Goal: Information Seeking & Learning: Understand process/instructions

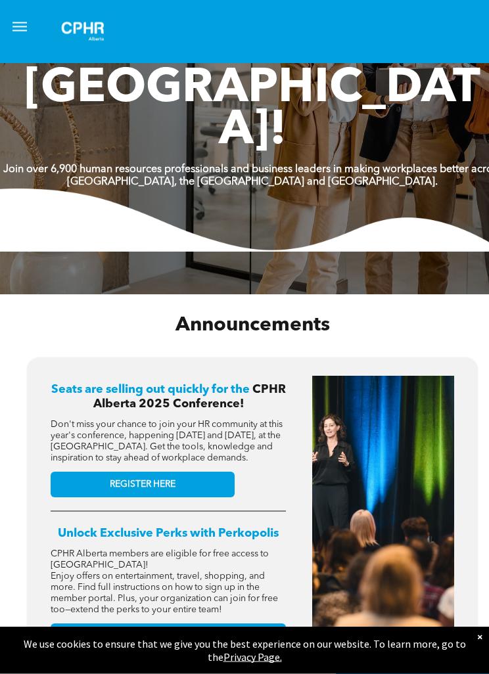
click at [30, 14] on button "menu" at bounding box center [20, 27] width 26 height 26
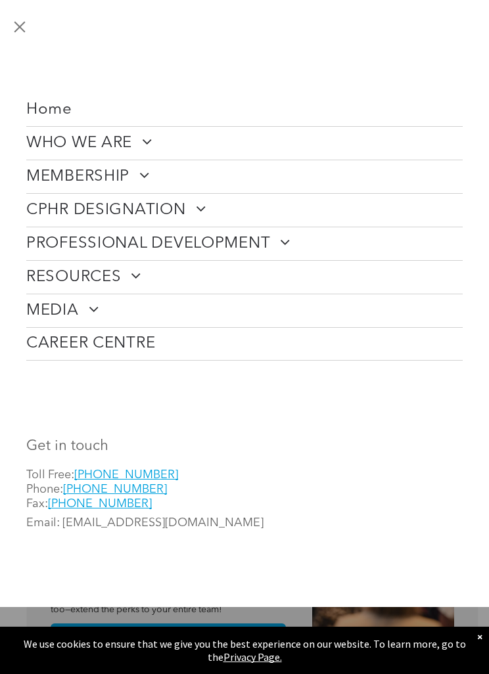
click at [37, 14] on div "Home WHO WE ARE ASSOCIATION About CPHR Board of Directors Team Chapter FCPHR GO…" at bounding box center [244, 185] width 489 height 371
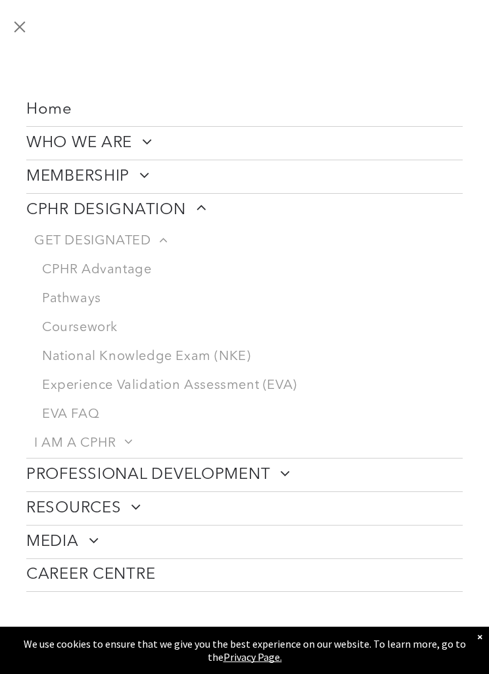
click at [208, 349] on link "National Knowledge Exam (NKE)" at bounding box center [248, 356] width 428 height 29
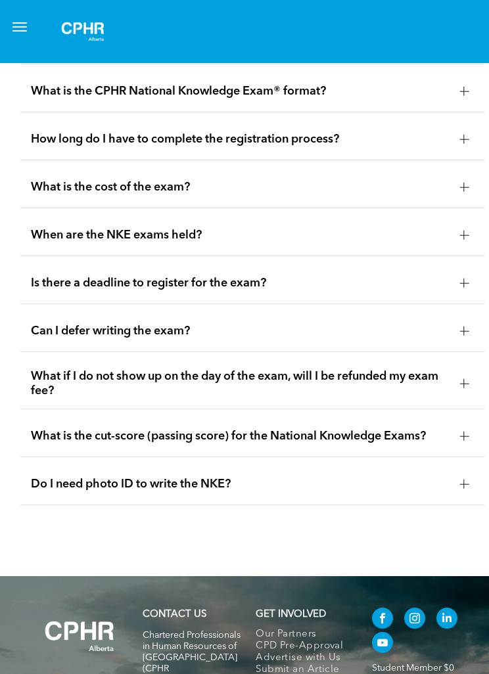
scroll to position [1780, 0]
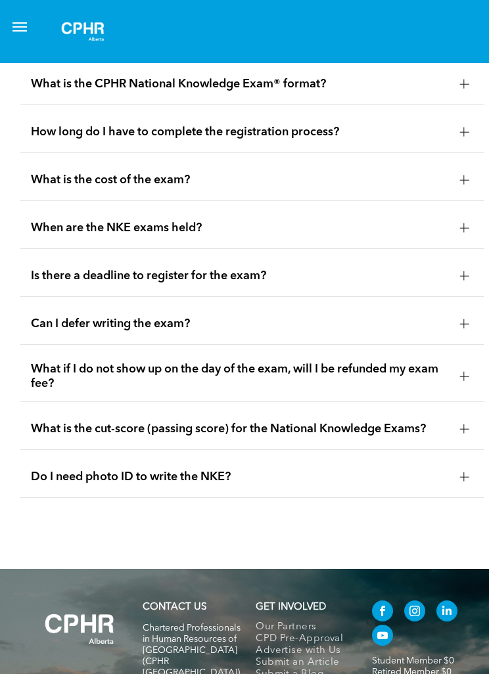
click at [438, 345] on div "Can I defer writing the exam?" at bounding box center [252, 324] width 464 height 41
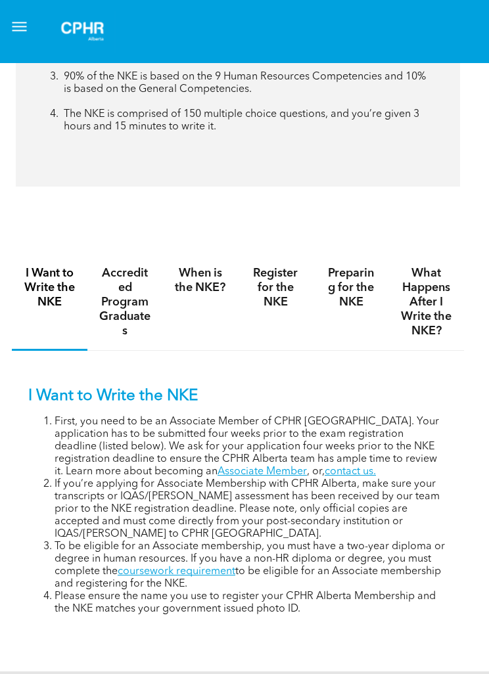
scroll to position [551, 14]
click at [132, 338] on h4 "Accredited Program Graduates" at bounding box center [125, 302] width 52 height 72
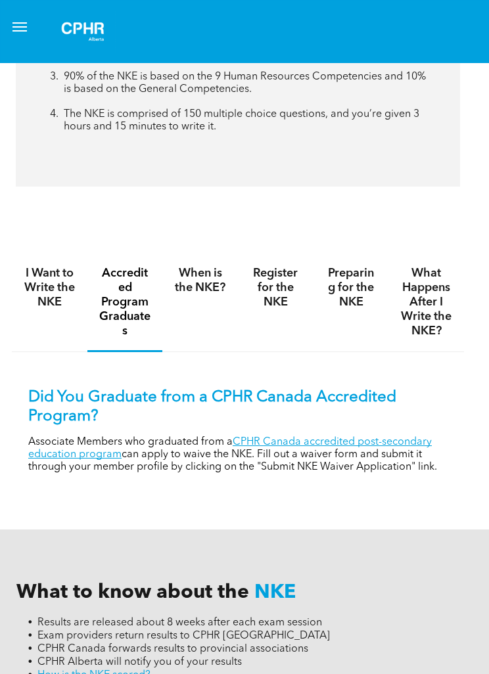
click at [373, 474] on p "Associate Members who graduated from a CPHR Canada accredited post-secondary ed…" at bounding box center [237, 454] width 419 height 37
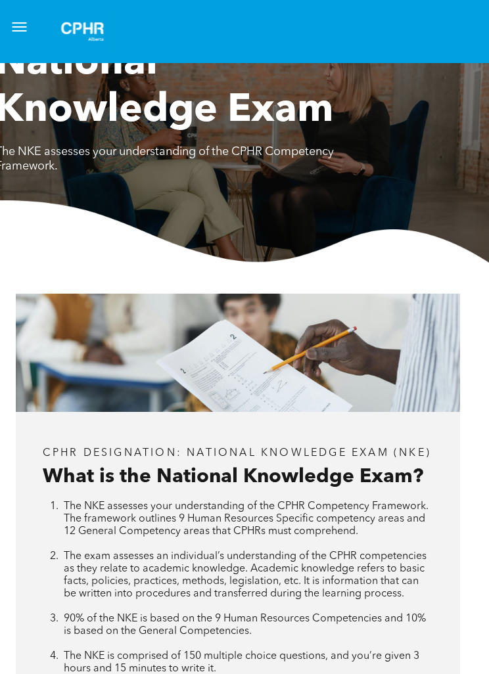
scroll to position [0, 14]
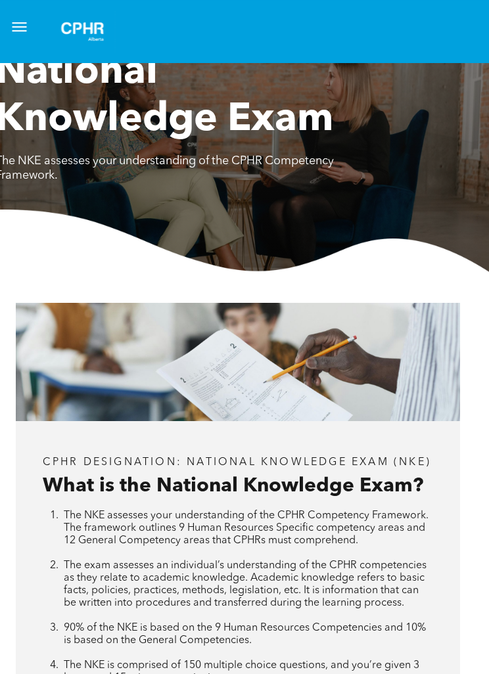
click at [23, 30] on span "menu" at bounding box center [19, 30] width 14 height 1
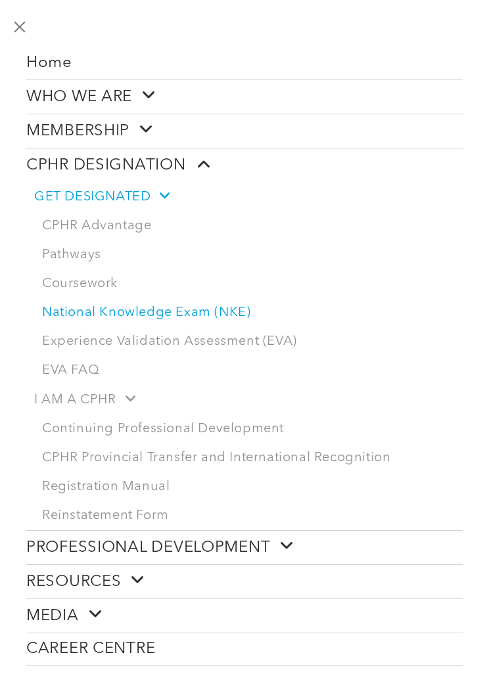
scroll to position [46, 0]
click at [71, 261] on link "Pathways" at bounding box center [248, 255] width 428 height 29
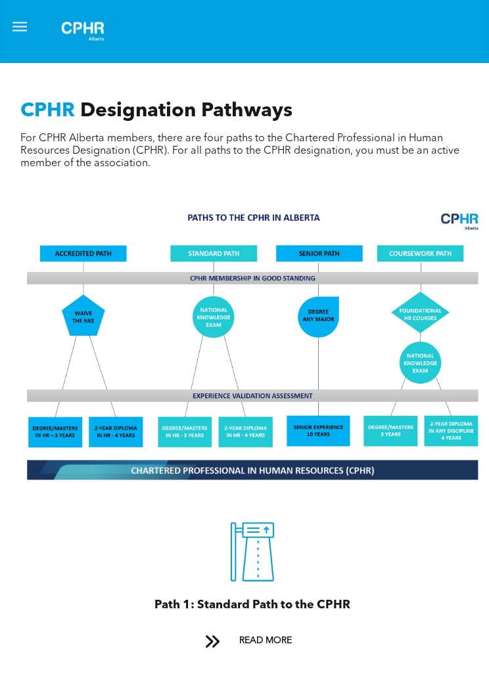
scroll to position [930, 0]
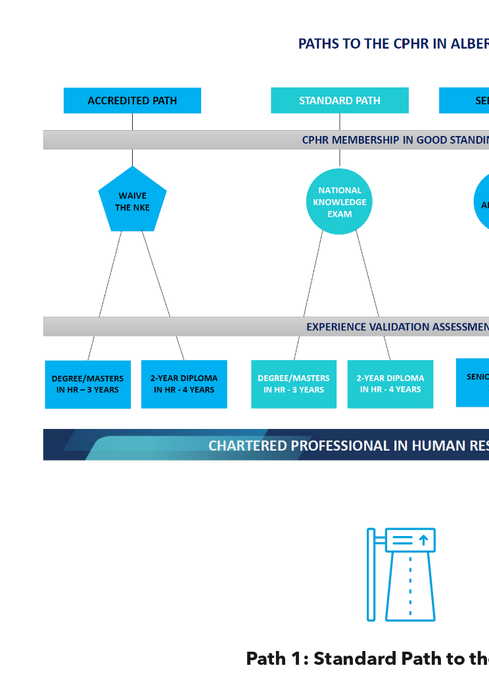
click at [83, 177] on img at bounding box center [252, 316] width 464 height 279
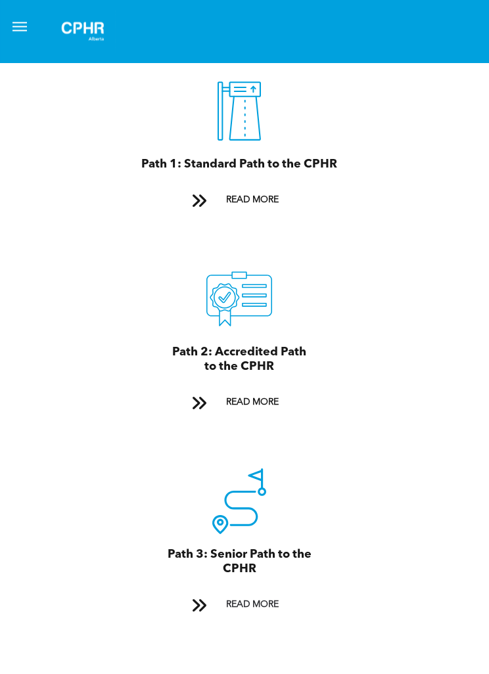
scroll to position [1353, 13]
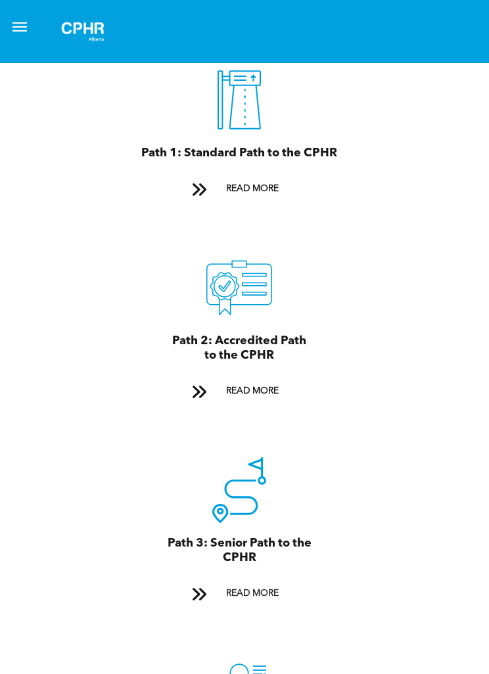
click at [204, 401] on span at bounding box center [199, 392] width 17 height 18
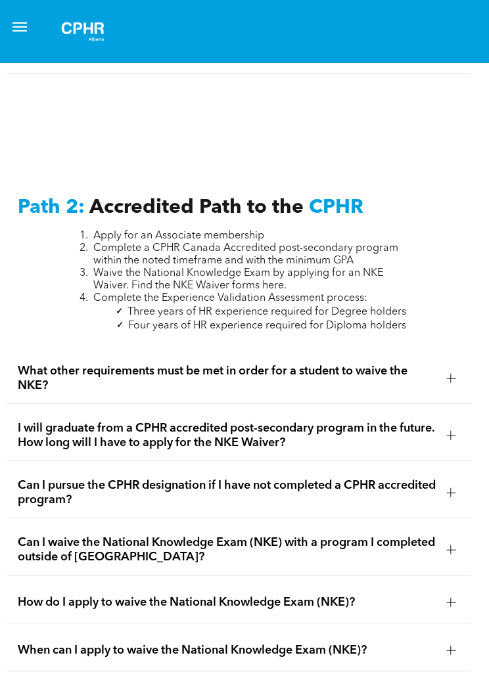
scroll to position [2653, 13]
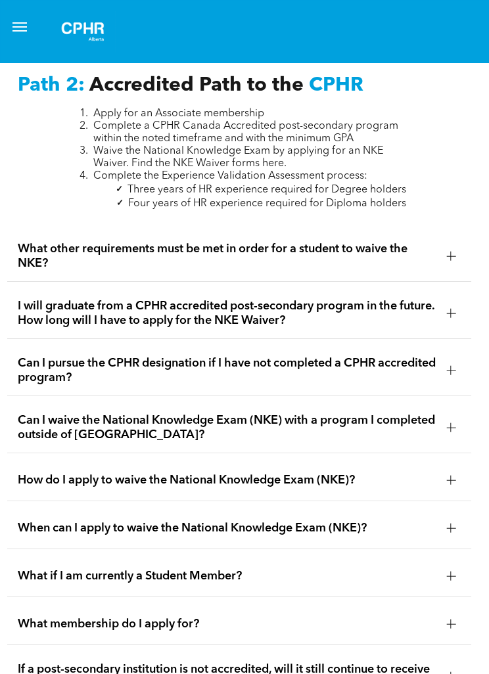
click at [247, 181] on span "Complete the Experience Validation Assessment process:" at bounding box center [230, 176] width 274 height 11
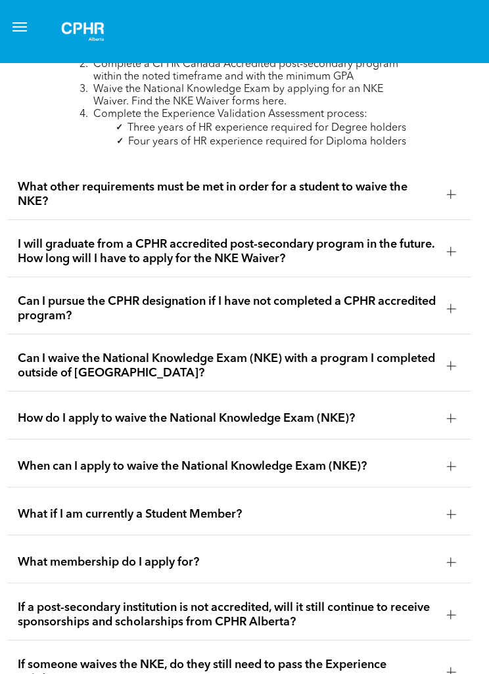
scroll to position [2718, 13]
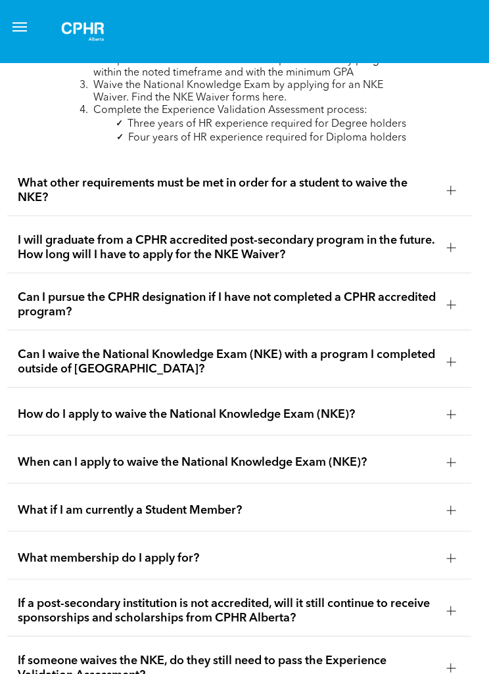
click at [445, 472] on div at bounding box center [451, 463] width 20 height 20
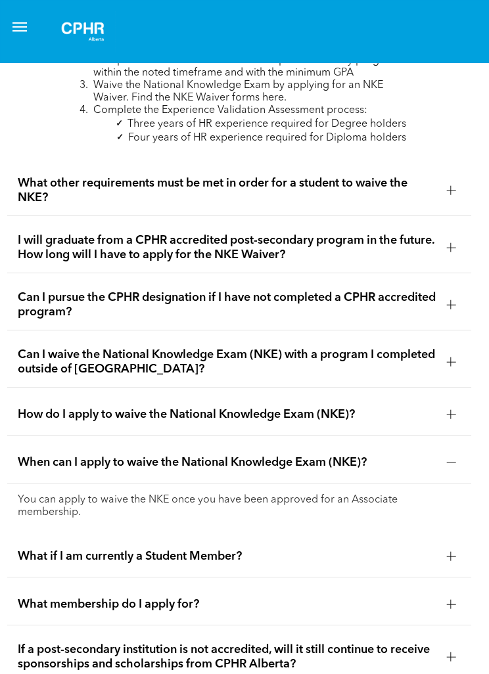
click at [446, 419] on div at bounding box center [450, 414] width 9 height 9
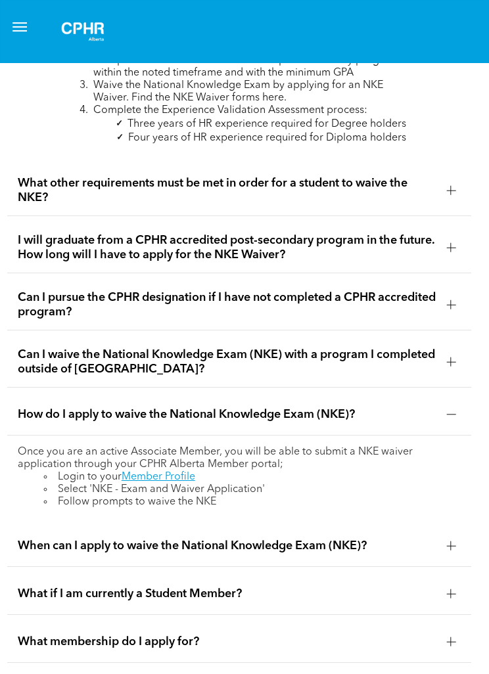
click at [434, 376] on span "Can I waive the National Knowledge Exam (NKE) with a program I completed outsid…" at bounding box center [227, 362] width 418 height 29
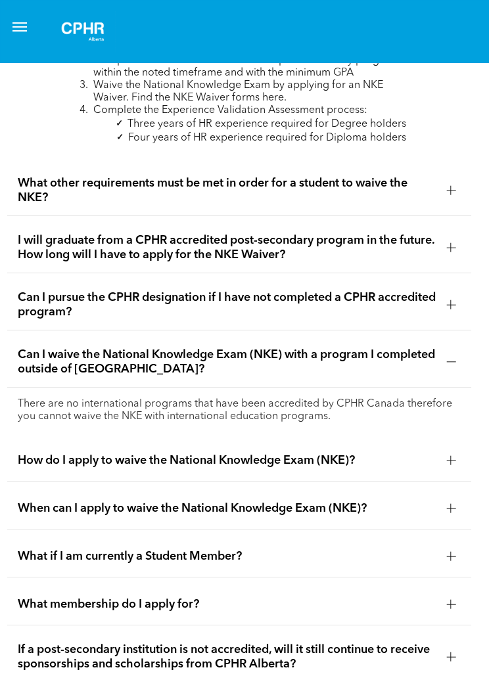
click at [443, 315] on div at bounding box center [451, 305] width 20 height 20
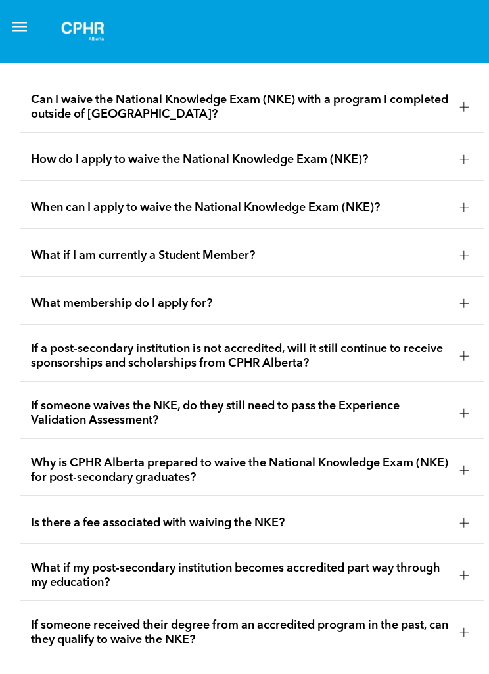
scroll to position [3032, 0]
click at [445, 122] on span "Can I waive the National Knowledge Exam (NKE) with a program I completed outsid…" at bounding box center [240, 107] width 418 height 29
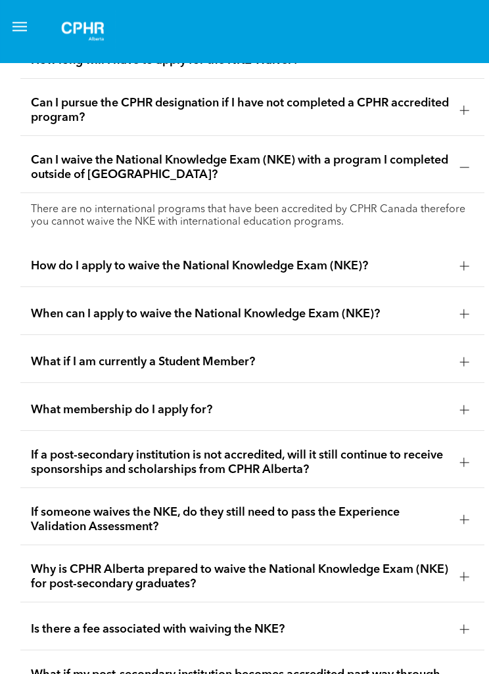
scroll to position [2912, 0]
